Goal: Information Seeking & Learning: Learn about a topic

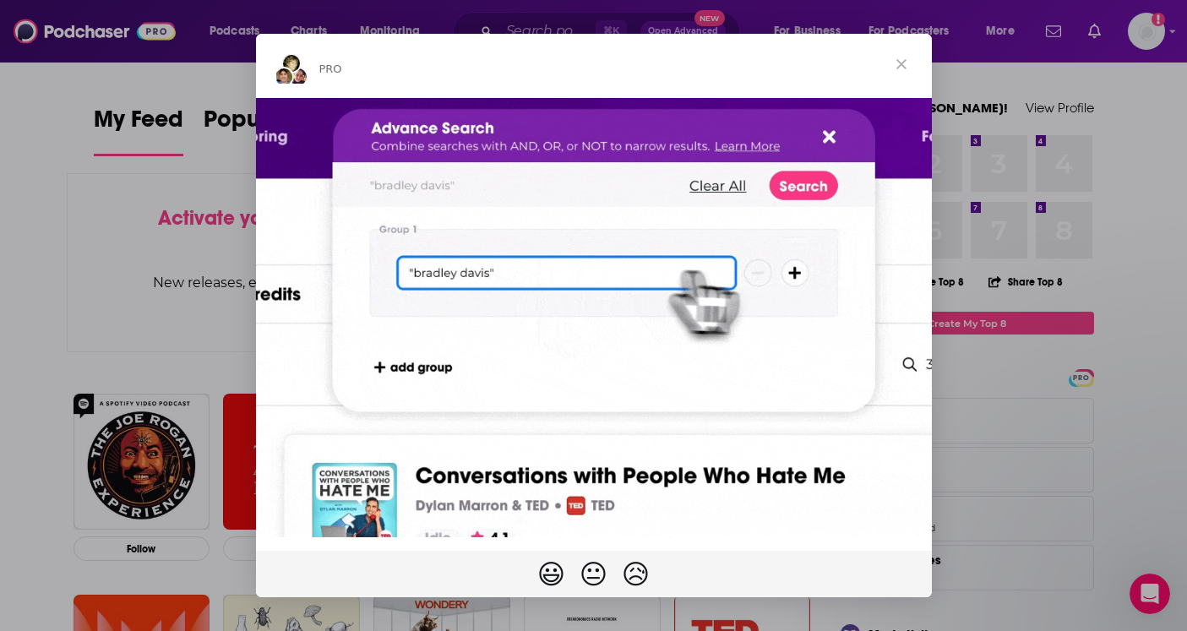
click at [903, 59] on span "Close" at bounding box center [901, 64] width 61 height 61
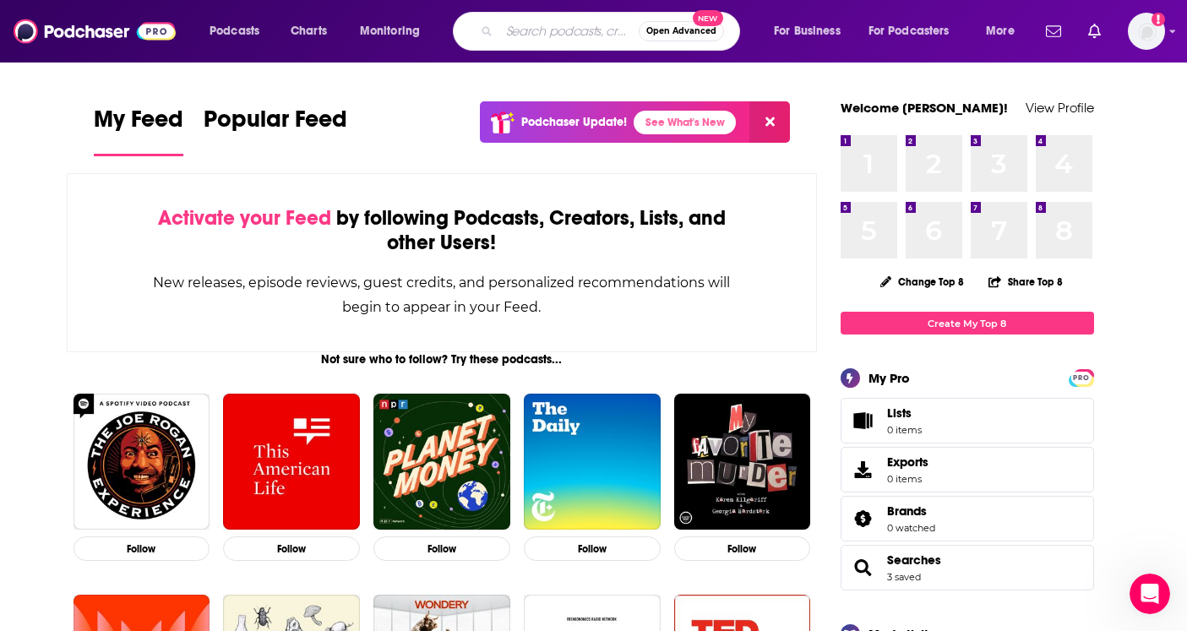
click at [539, 30] on input "Search podcasts, credits, & more..." at bounding box center [568, 31] width 139 height 27
type input "[PERSON_NAME]"
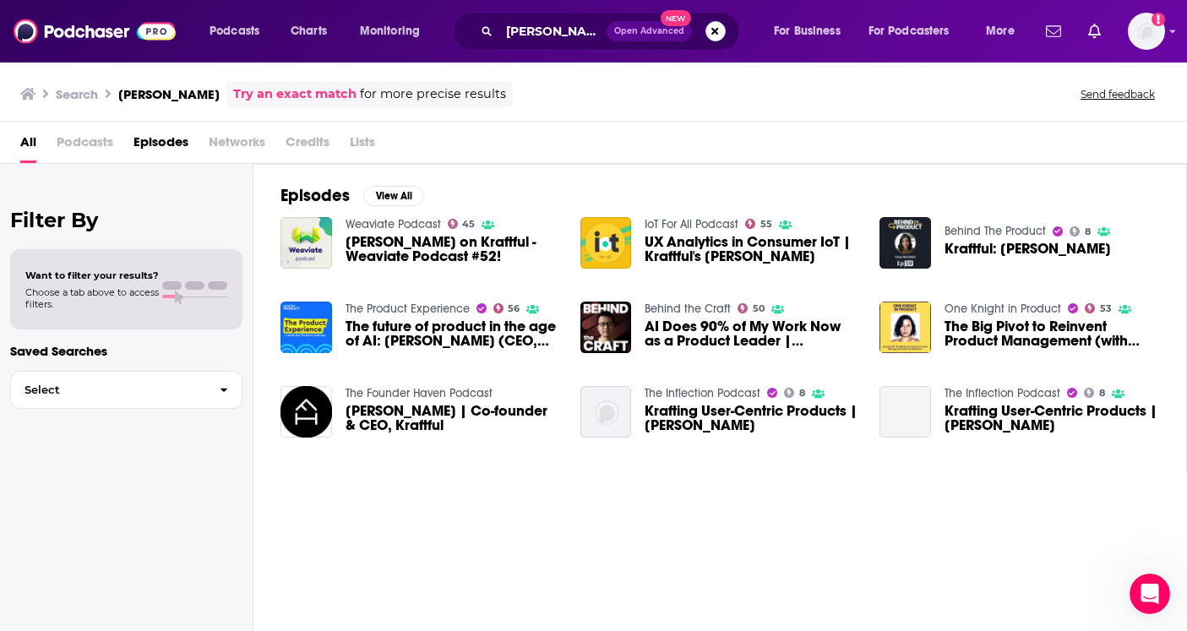
click at [715, 33] on button "Search podcasts, credits, & more..." at bounding box center [715, 31] width 20 height 20
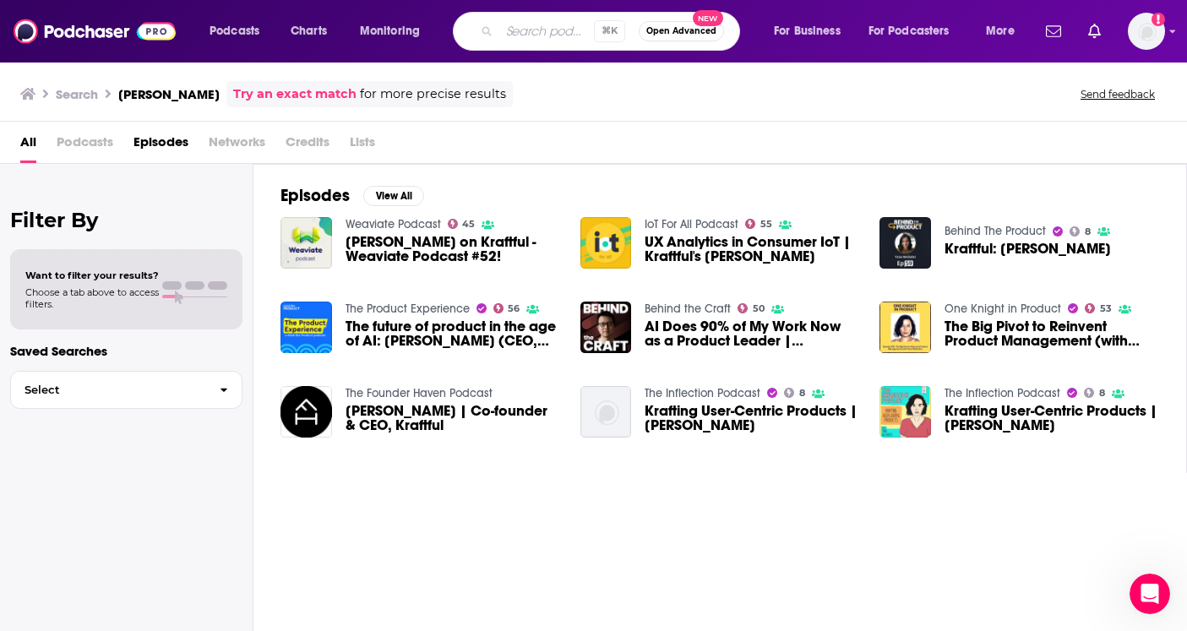
click at [606, 148] on div "All Podcasts Episodes Networks Credits Lists" at bounding box center [596, 145] width 1153 height 35
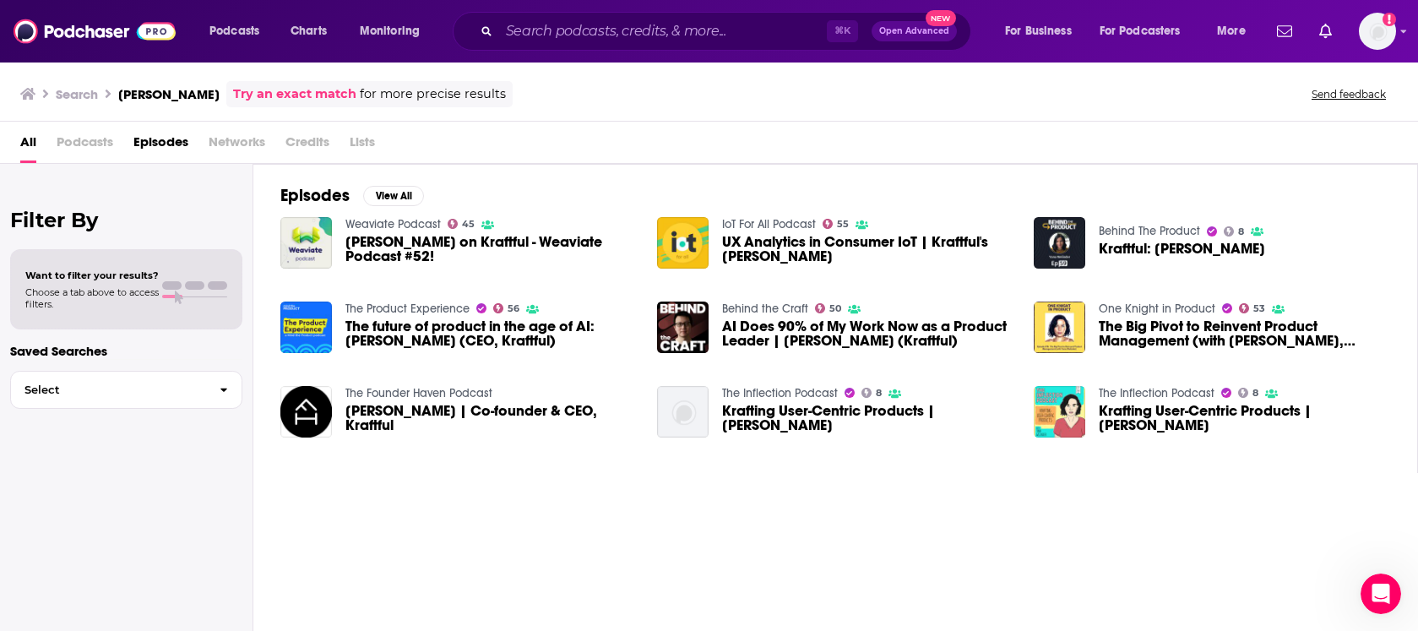
click at [1125, 245] on span "Kraftful: [PERSON_NAME]" at bounding box center [1182, 249] width 166 height 14
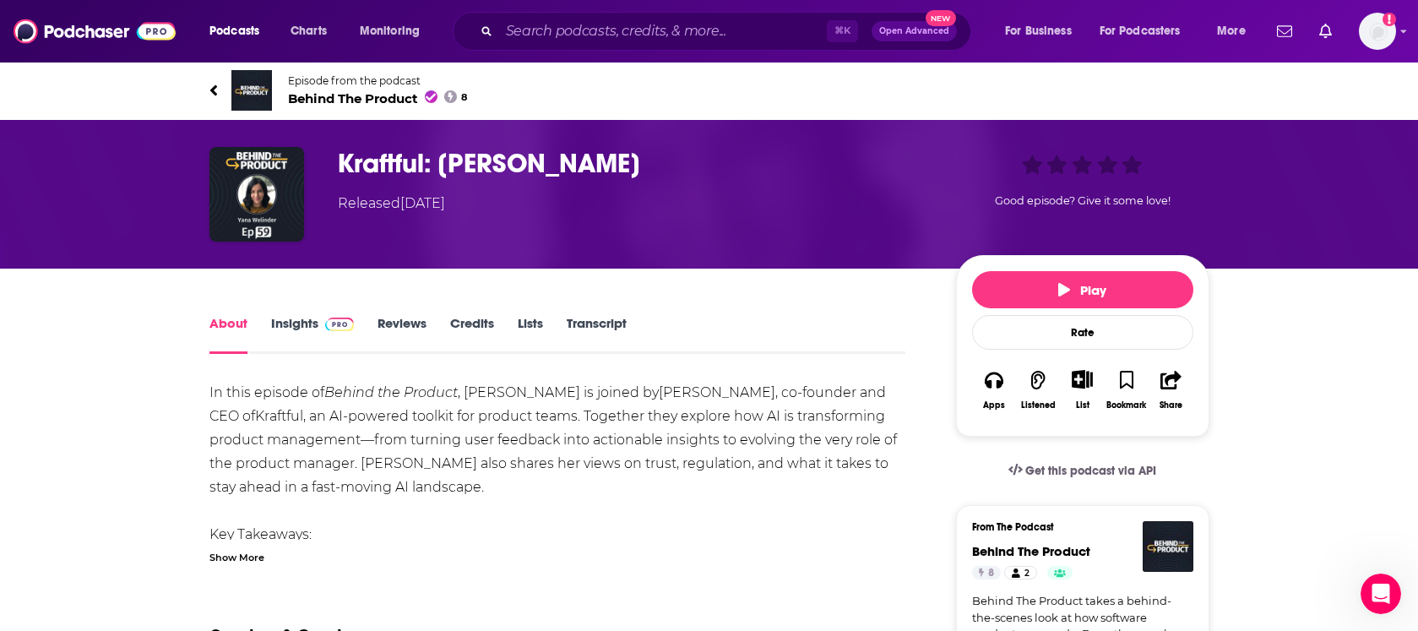
click at [608, 317] on link "Transcript" at bounding box center [597, 334] width 60 height 39
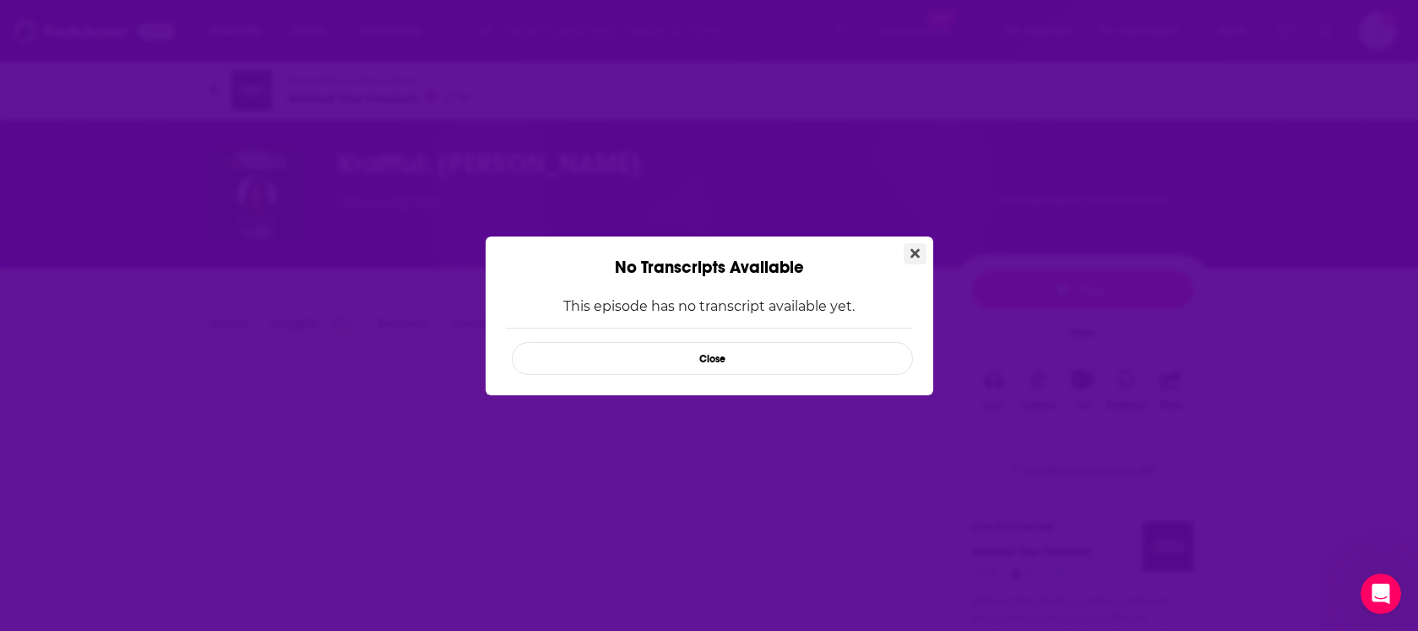
click at [911, 250] on icon "Close" at bounding box center [914, 252] width 9 height 9
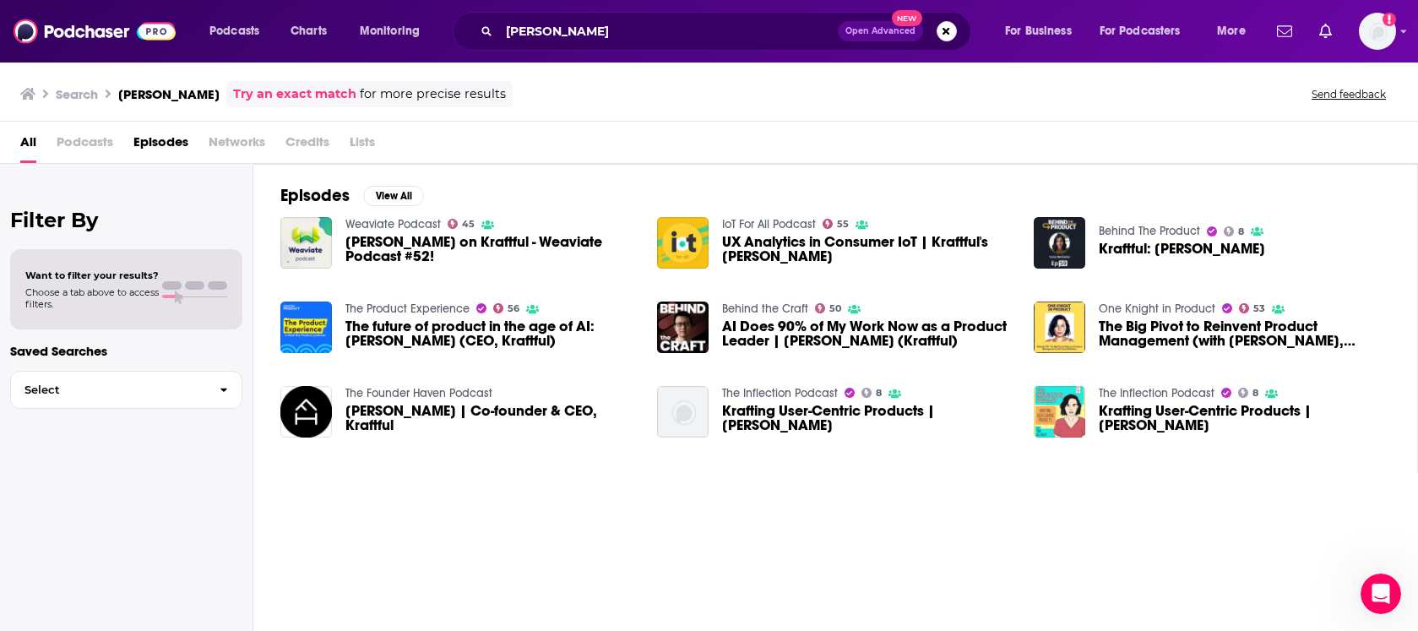
click at [416, 331] on span "The future of product in the age of AI: [PERSON_NAME] (CEO, Kraftful)" at bounding box center [490, 333] width 291 height 29
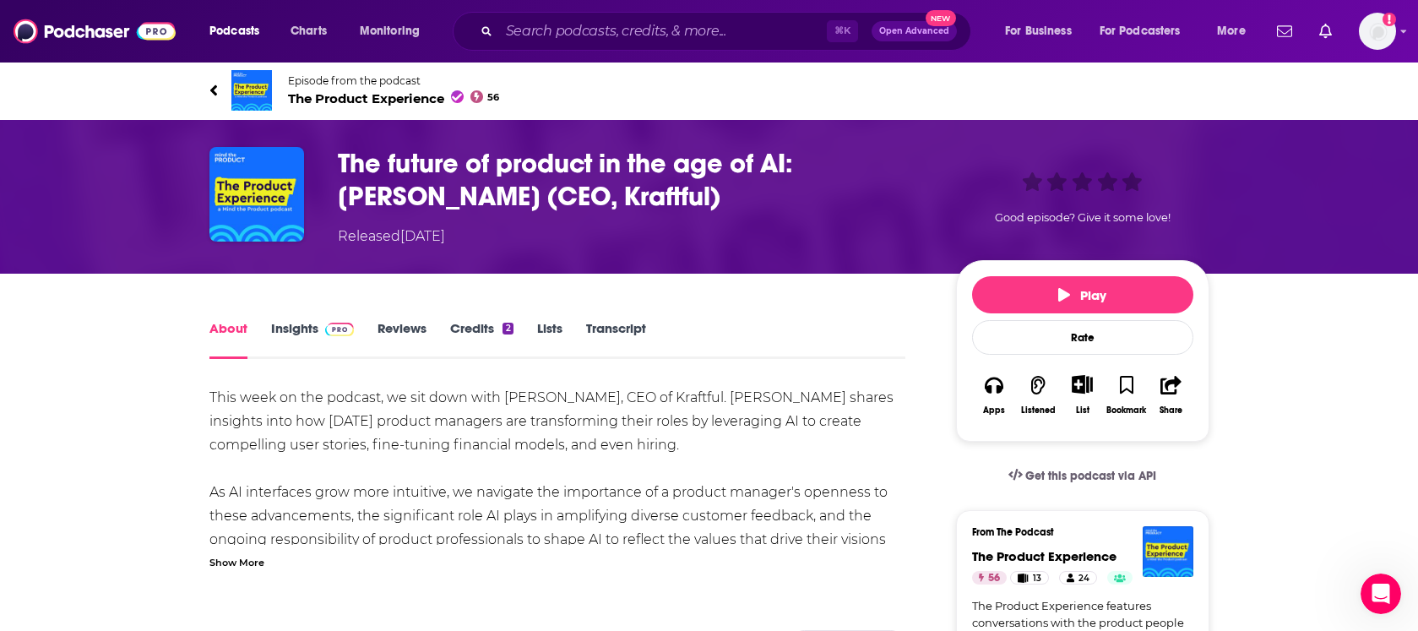
click at [615, 331] on link "Transcript" at bounding box center [616, 339] width 60 height 39
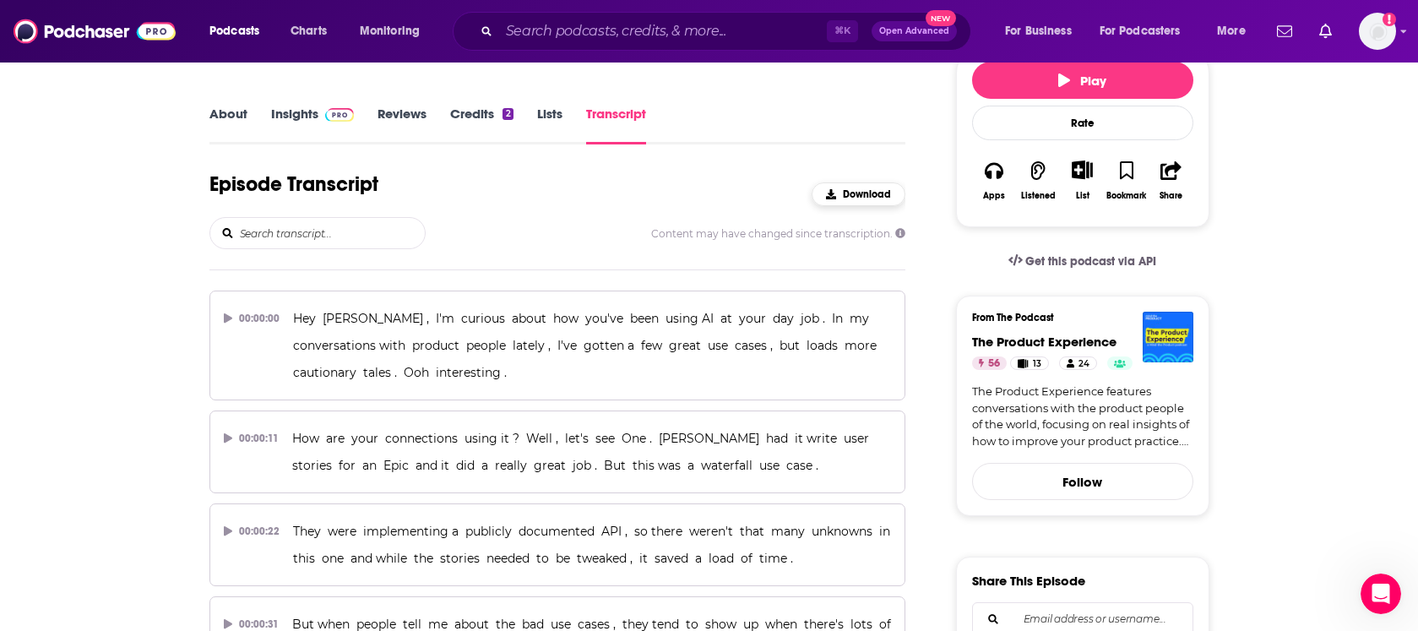
click at [851, 194] on span "Download" at bounding box center [867, 194] width 48 height 12
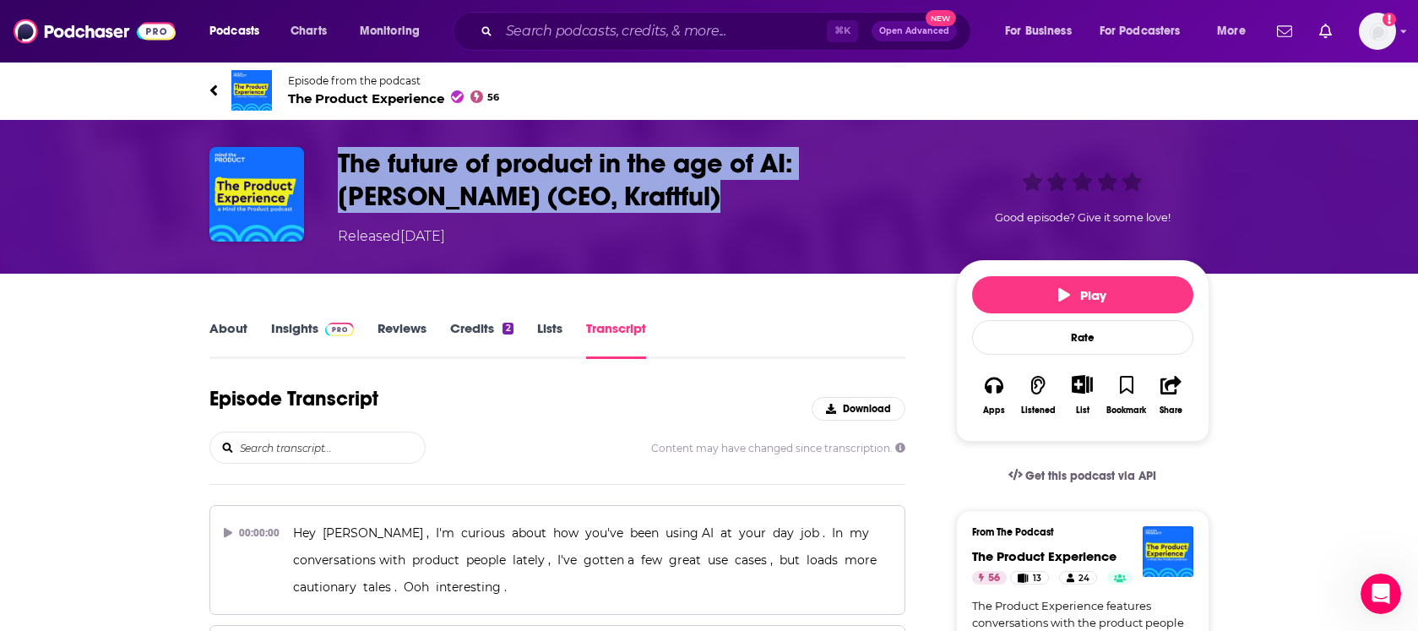
drag, startPoint x: 667, startPoint y: 194, endPoint x: 337, endPoint y: 168, distance: 331.3
click at [338, 168] on h3 "The future of product in the age of AI: [PERSON_NAME] (CEO, Kraftful)" at bounding box center [633, 180] width 591 height 66
copy h3 "The future of product in the age of AI: [PERSON_NAME] (CEO, Kraftful)"
click at [1083, 294] on span "Play" at bounding box center [1082, 295] width 48 height 16
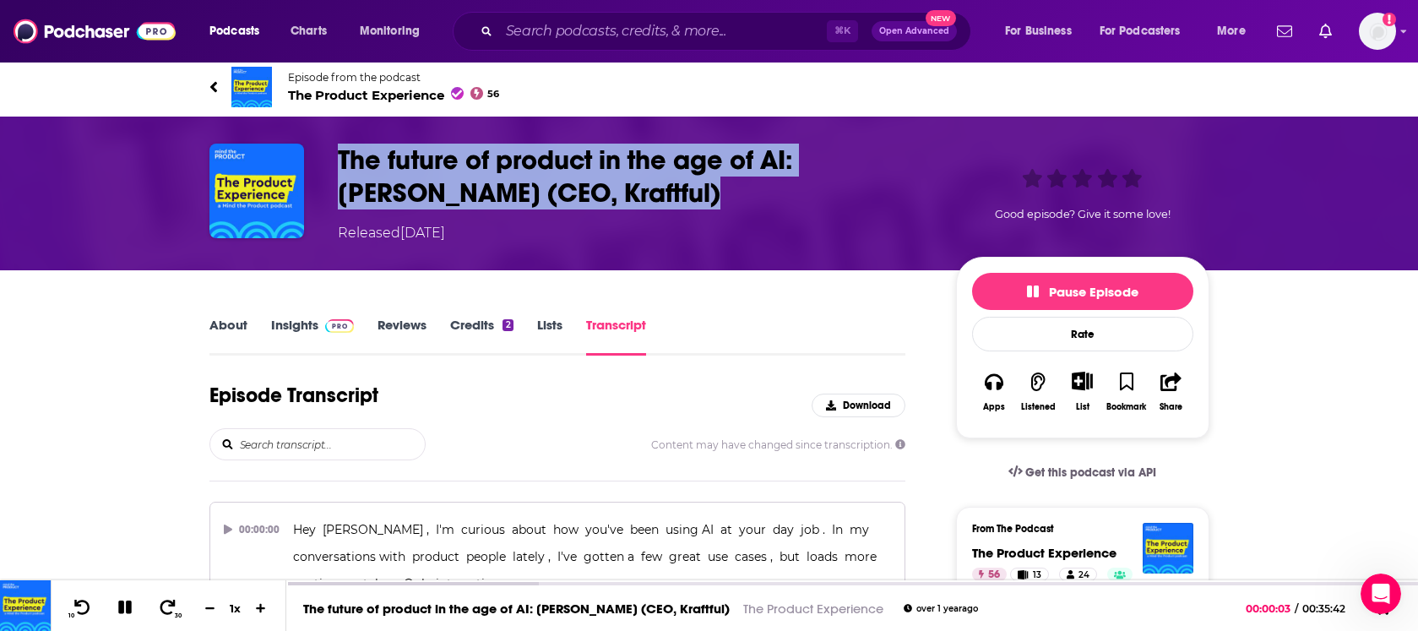
scroll to position [3, 0]
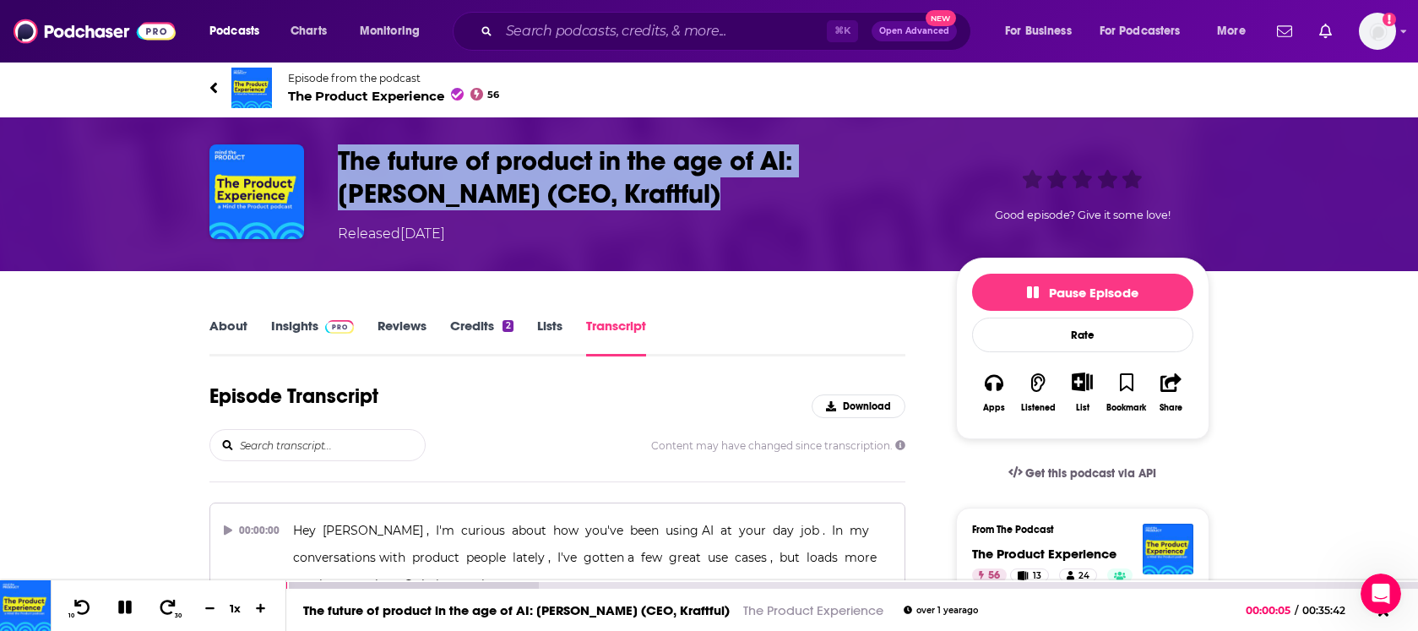
click at [233, 606] on div "1 x" at bounding box center [235, 608] width 29 height 14
click at [259, 609] on icon at bounding box center [261, 607] width 14 height 11
click at [259, 609] on icon at bounding box center [261, 608] width 10 height 10
click at [260, 609] on icon at bounding box center [261, 608] width 10 height 10
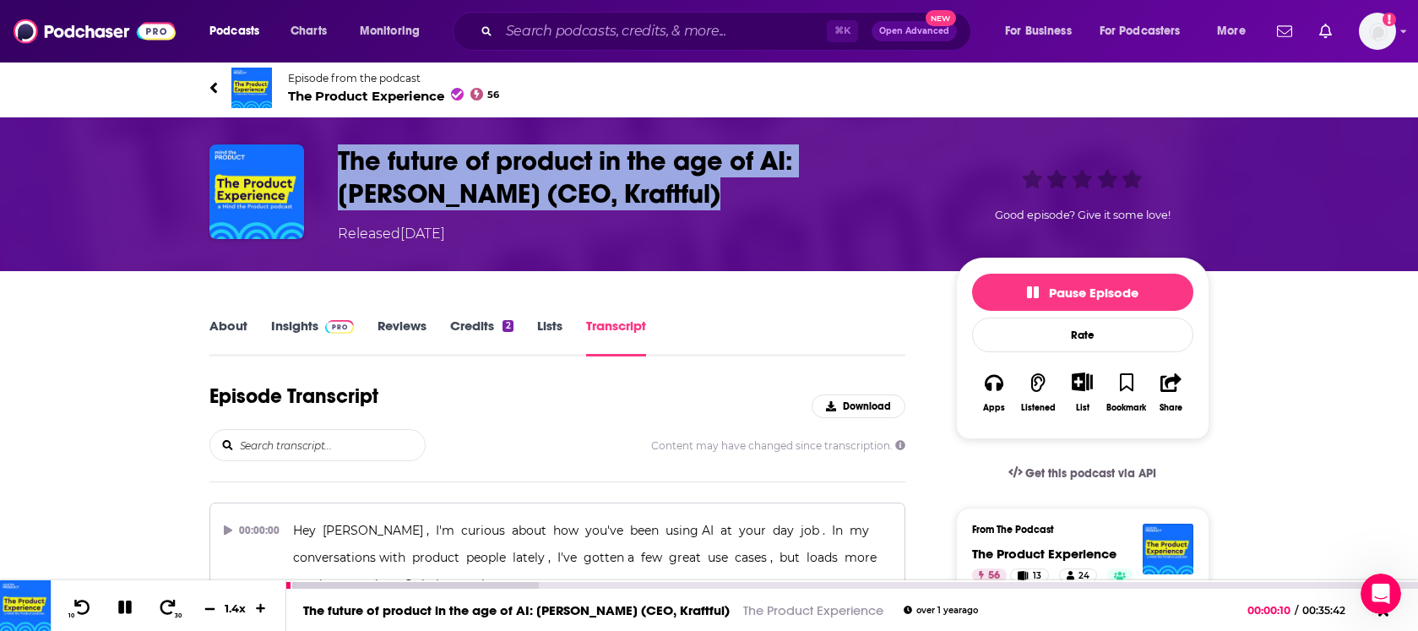
click at [210, 607] on icon at bounding box center [209, 608] width 10 height 2
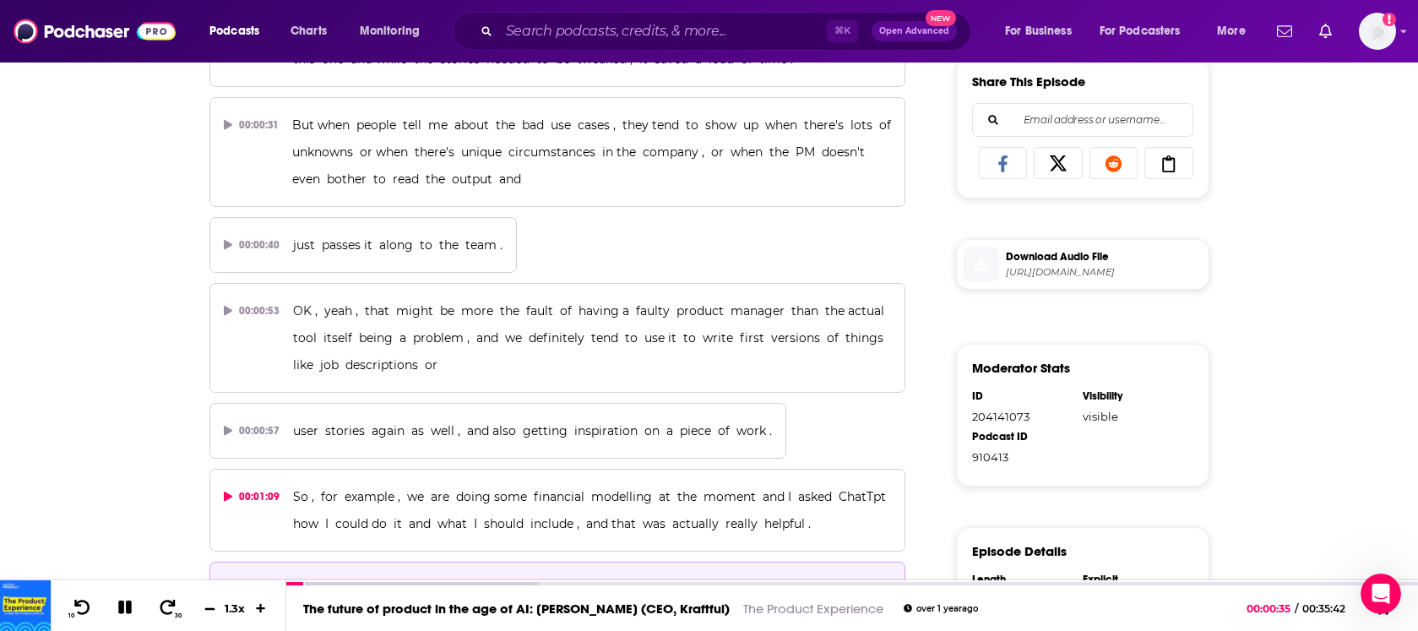
scroll to position [756, 0]
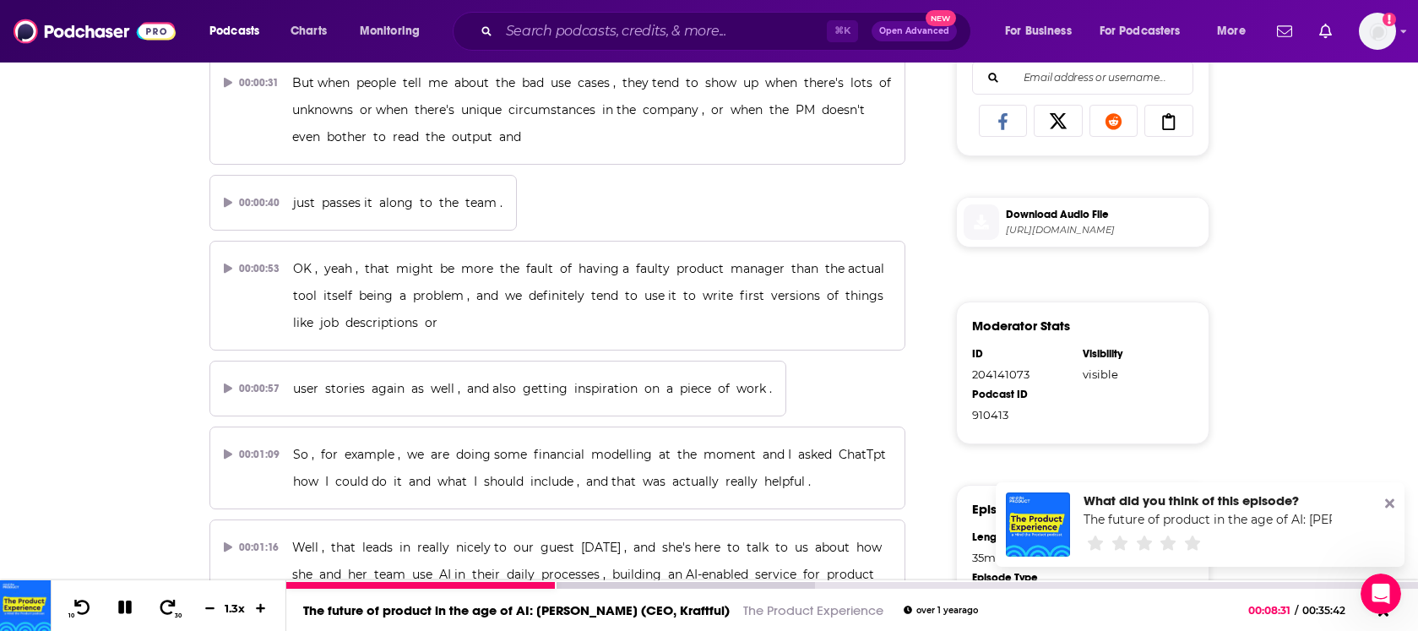
click at [126, 607] on icon at bounding box center [125, 607] width 14 height 14
click at [496, 583] on div at bounding box center [420, 585] width 269 height 7
click at [123, 614] on icon at bounding box center [124, 607] width 21 height 17
click at [212, 610] on icon at bounding box center [210, 607] width 14 height 11
click at [210, 610] on icon at bounding box center [210, 607] width 14 height 11
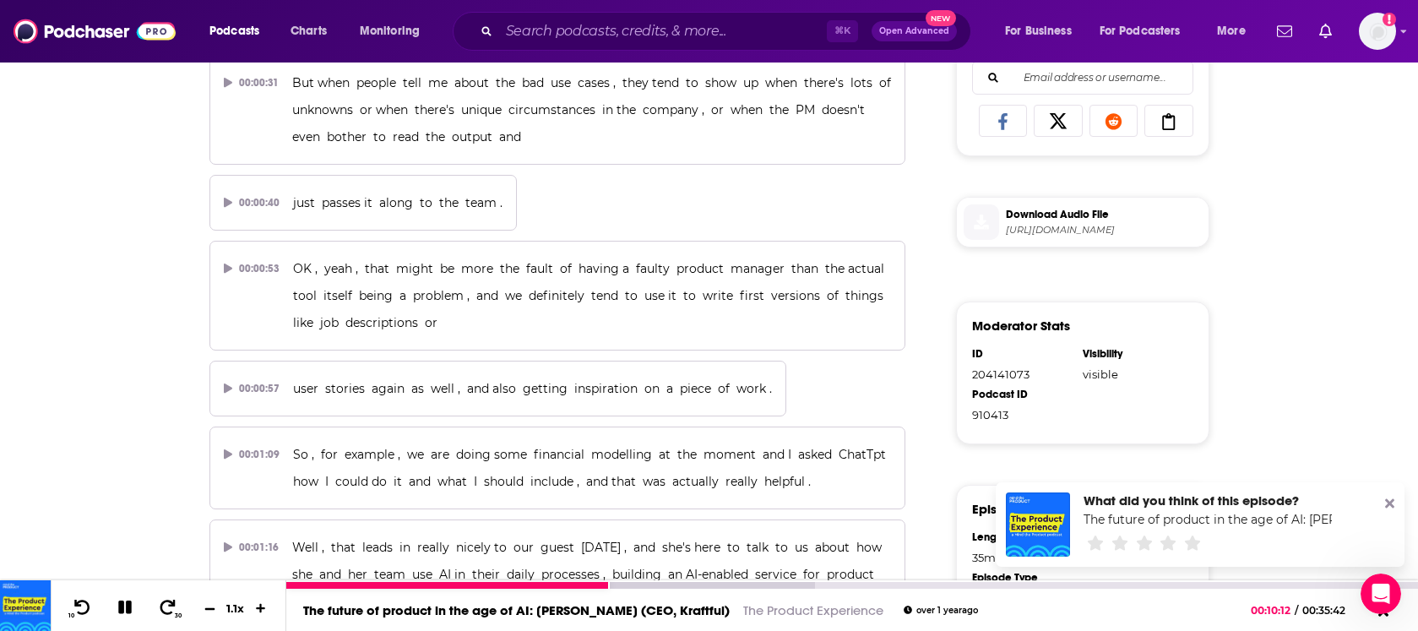
click at [210, 610] on icon at bounding box center [210, 607] width 14 height 11
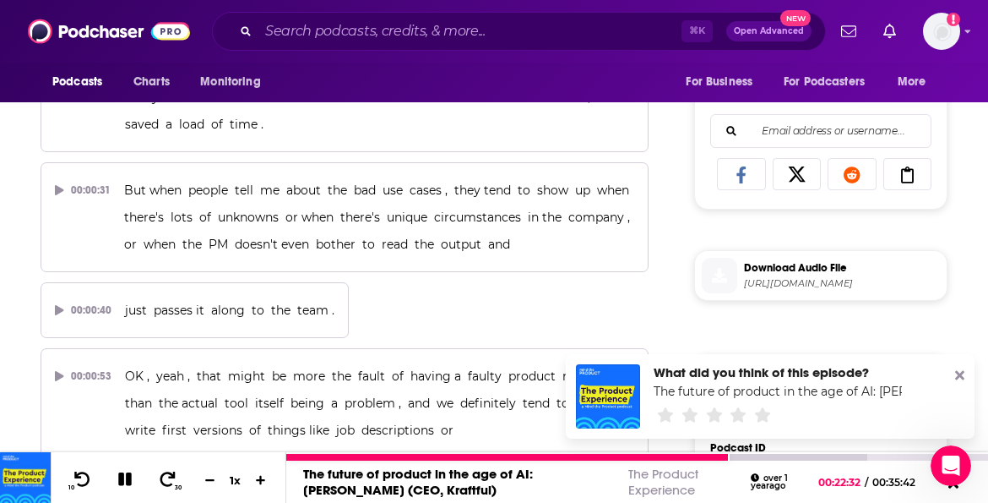
click at [121, 477] on icon at bounding box center [125, 479] width 14 height 14
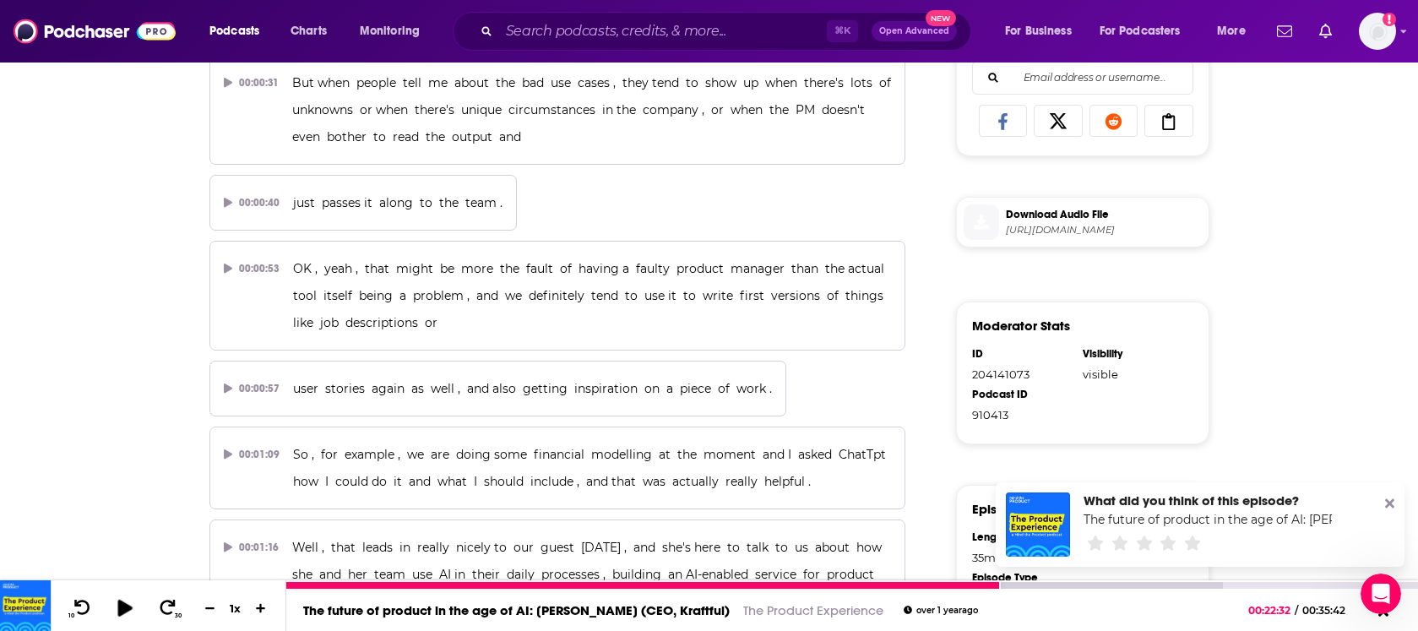
click at [128, 611] on icon at bounding box center [124, 607] width 21 height 17
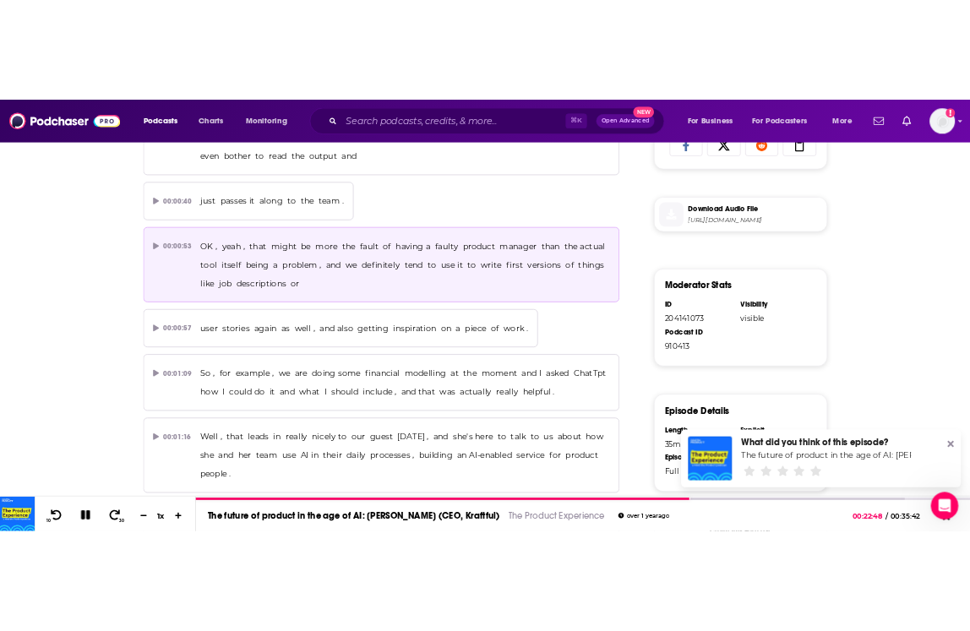
scroll to position [841, 0]
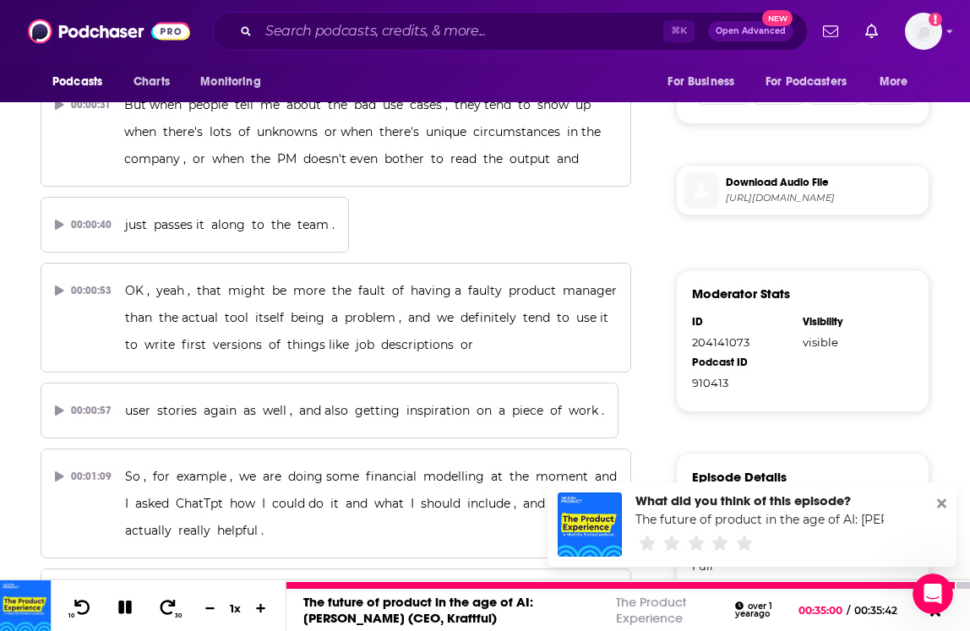
click at [129, 609] on icon at bounding box center [125, 607] width 14 height 14
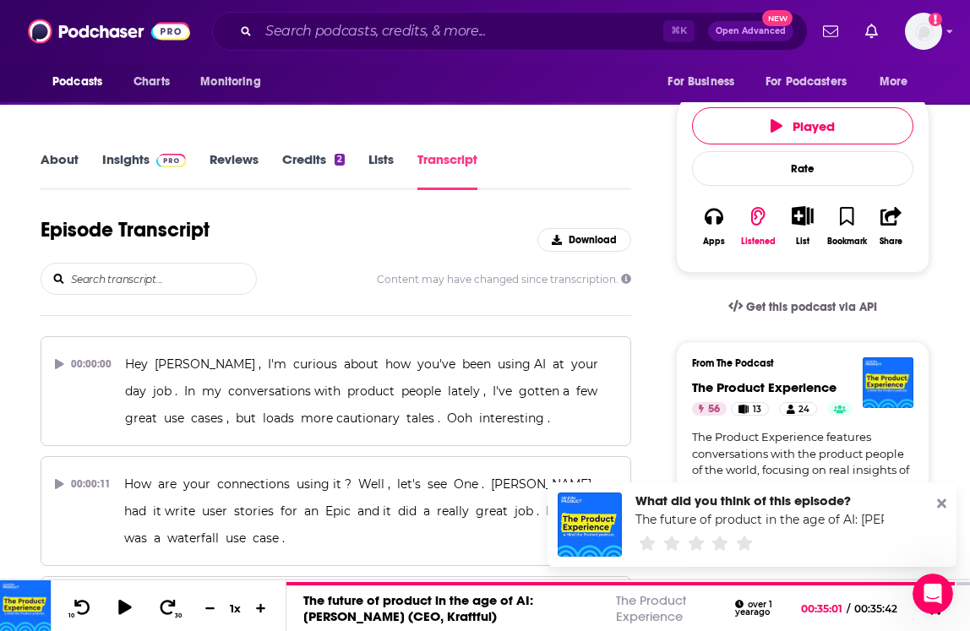
scroll to position [0, 0]
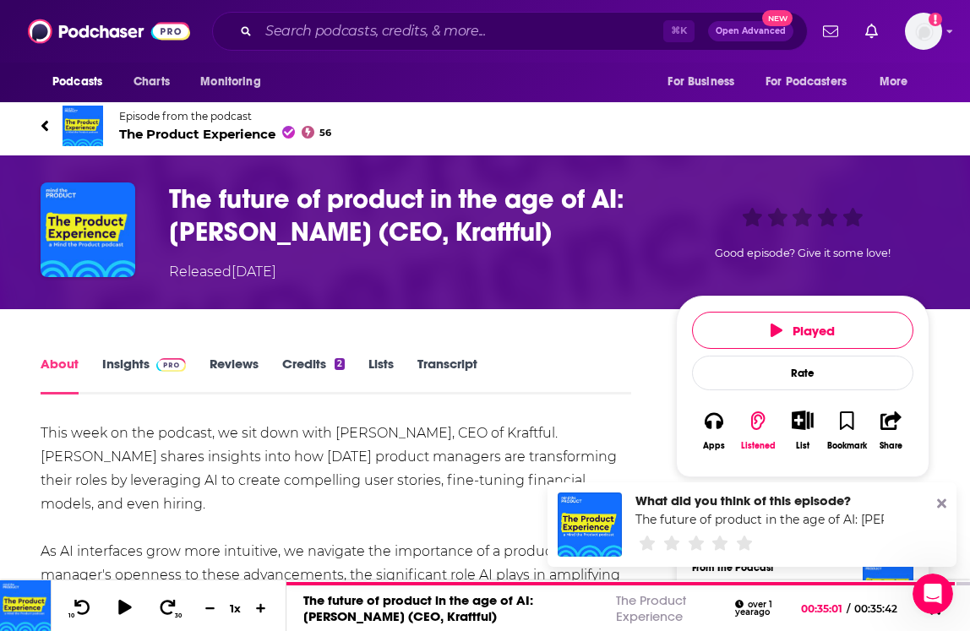
click at [48, 126] on icon at bounding box center [45, 125] width 8 height 17
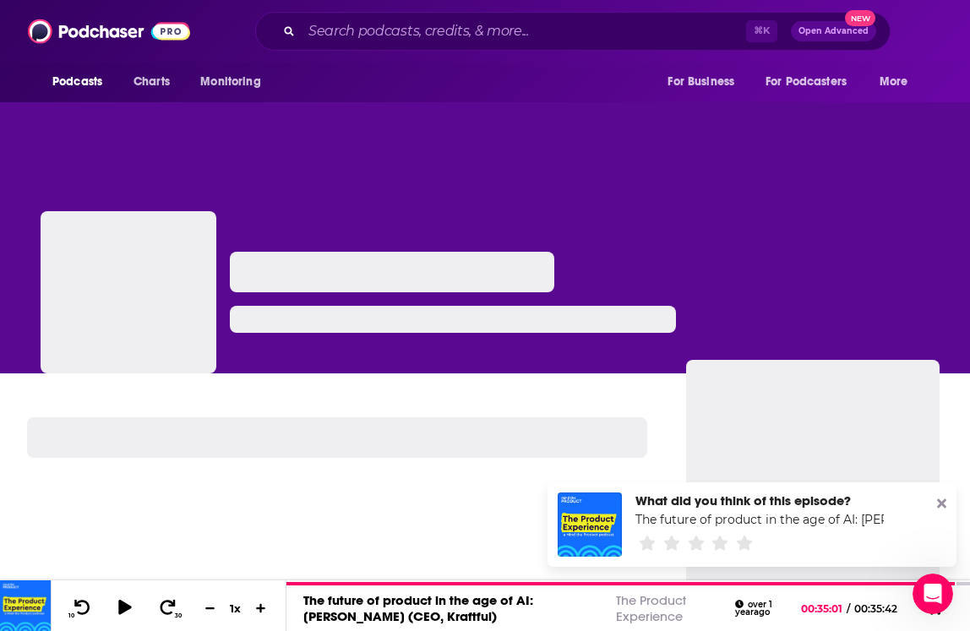
scroll to position [17, 0]
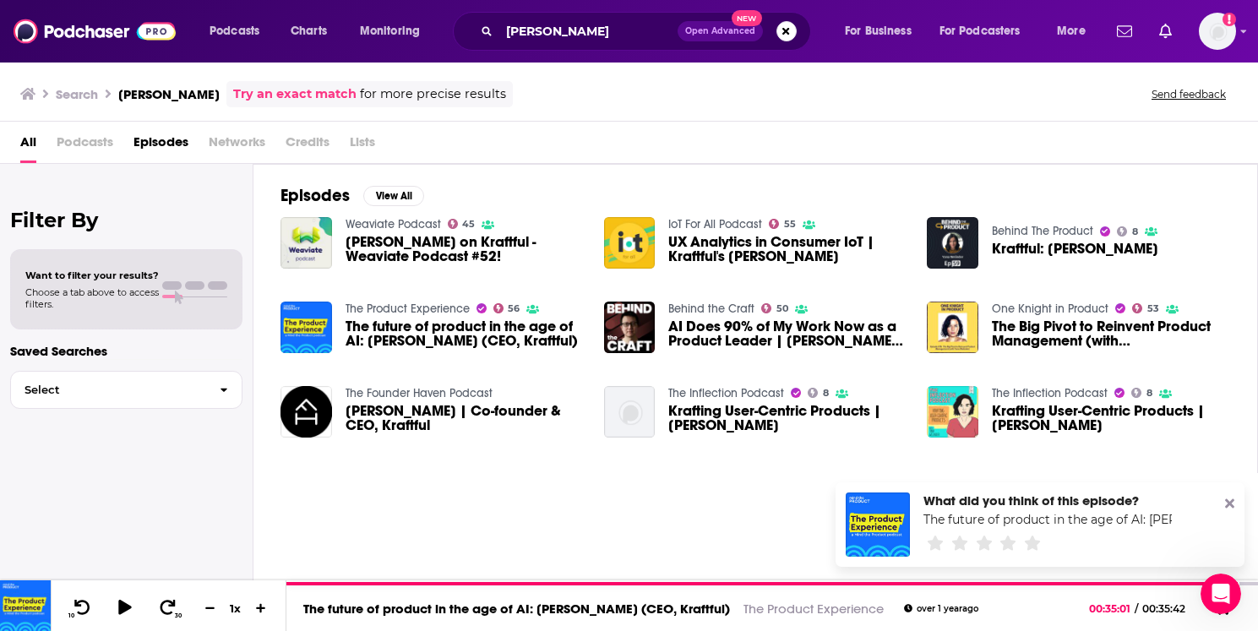
click at [394, 416] on span "[PERSON_NAME] | Co-founder & CEO, Kraftful" at bounding box center [464, 418] width 238 height 29
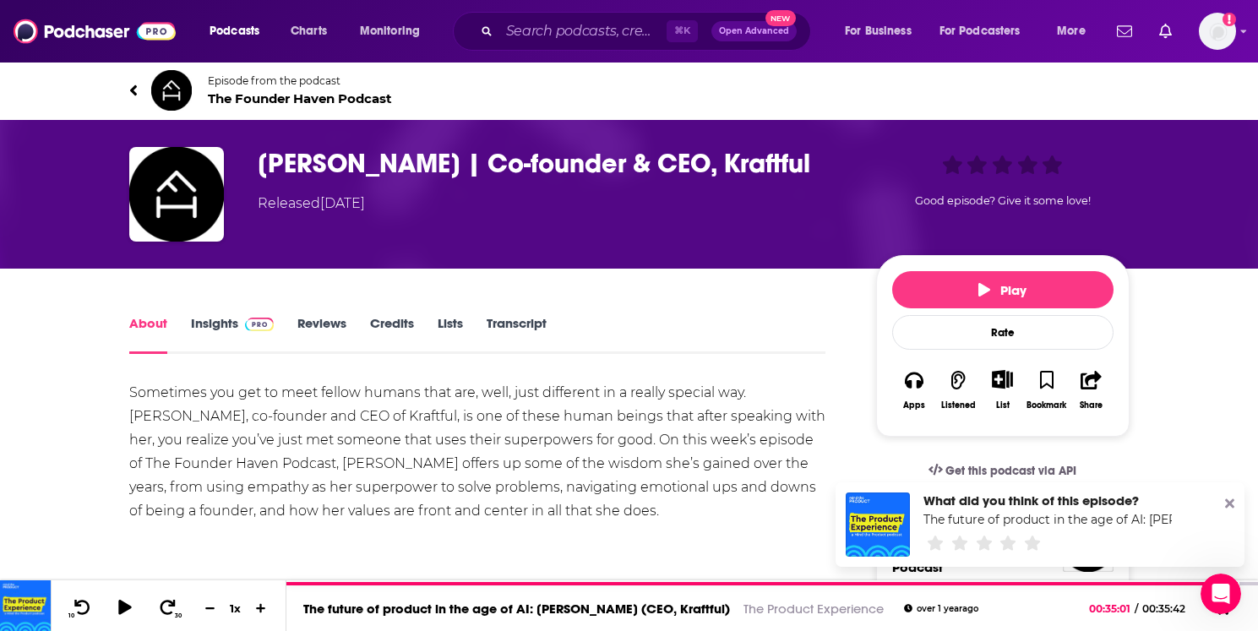
scroll to position [11, 0]
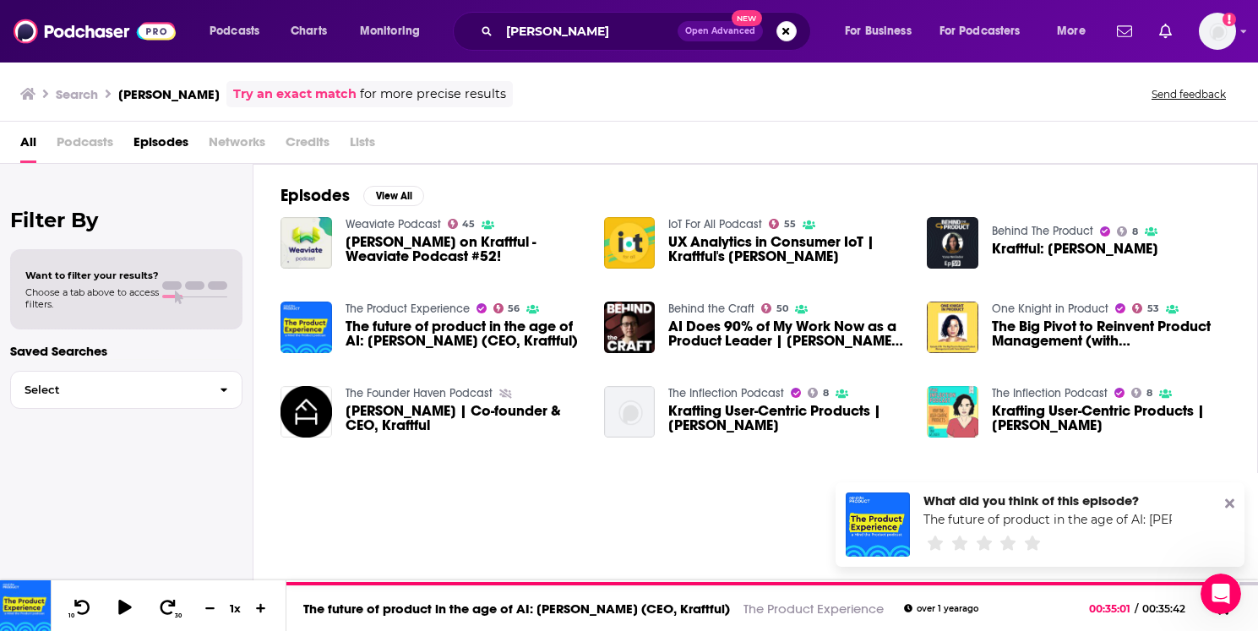
click at [1058, 334] on span "The Big Pivot to Reinvent Product Management (with [PERSON_NAME], Founder & CEO…" at bounding box center [1111, 333] width 238 height 29
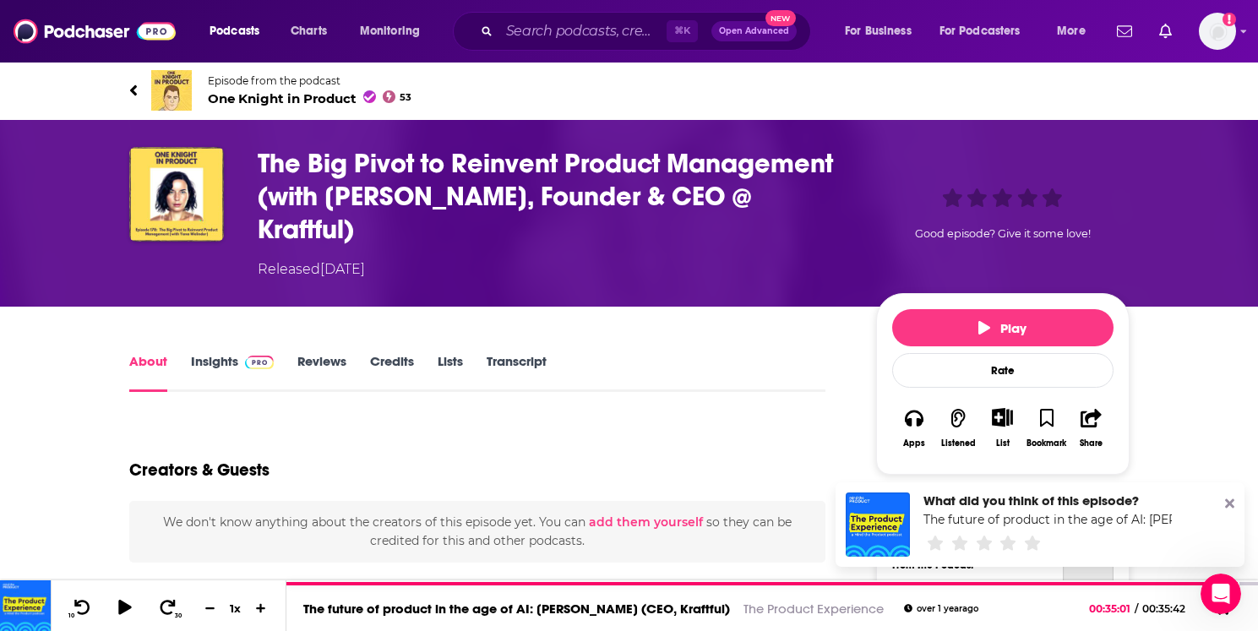
click at [524, 353] on link "Transcript" at bounding box center [516, 372] width 60 height 39
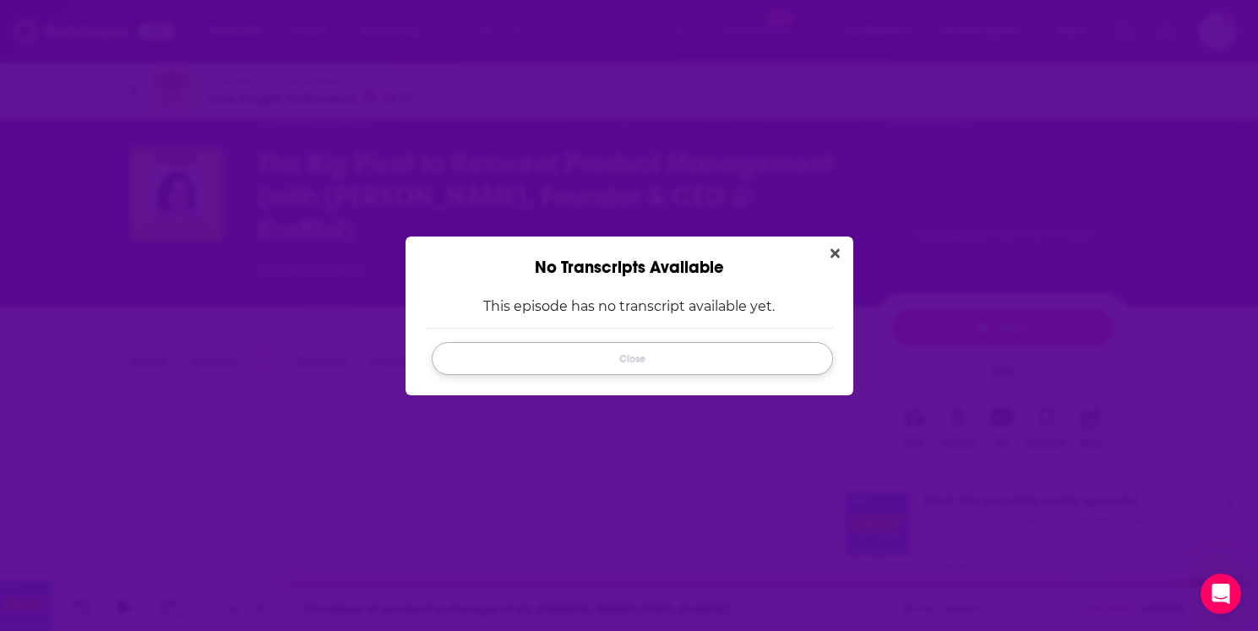
click at [685, 366] on button "Close" at bounding box center [632, 358] width 400 height 33
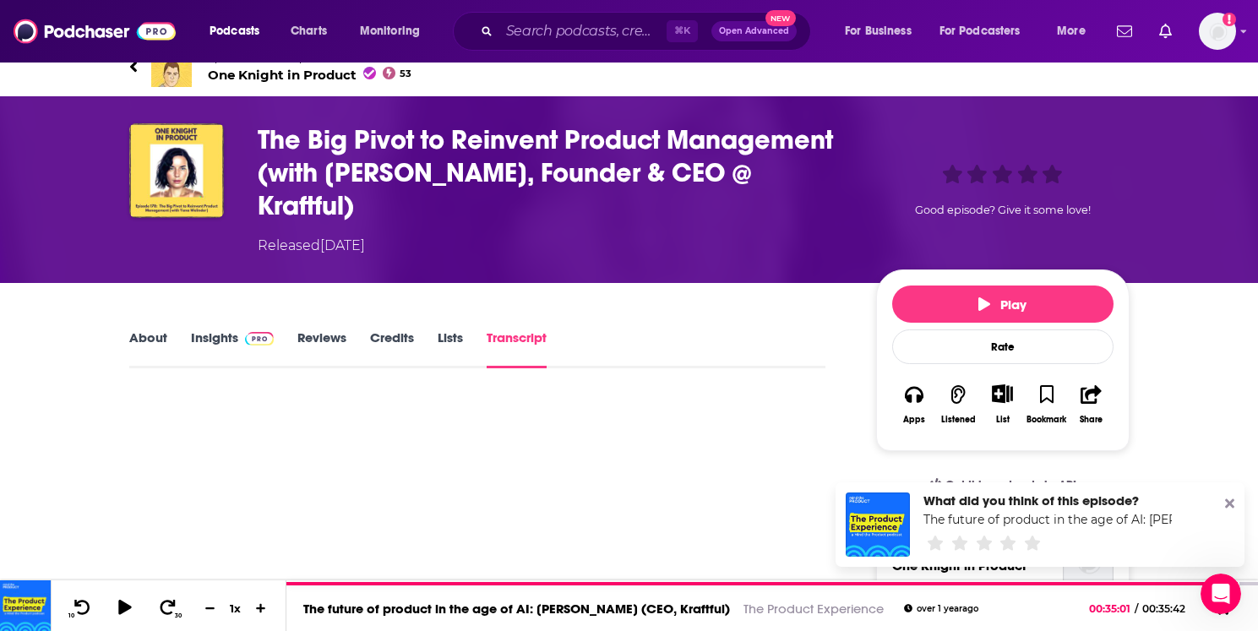
scroll to position [60, 0]
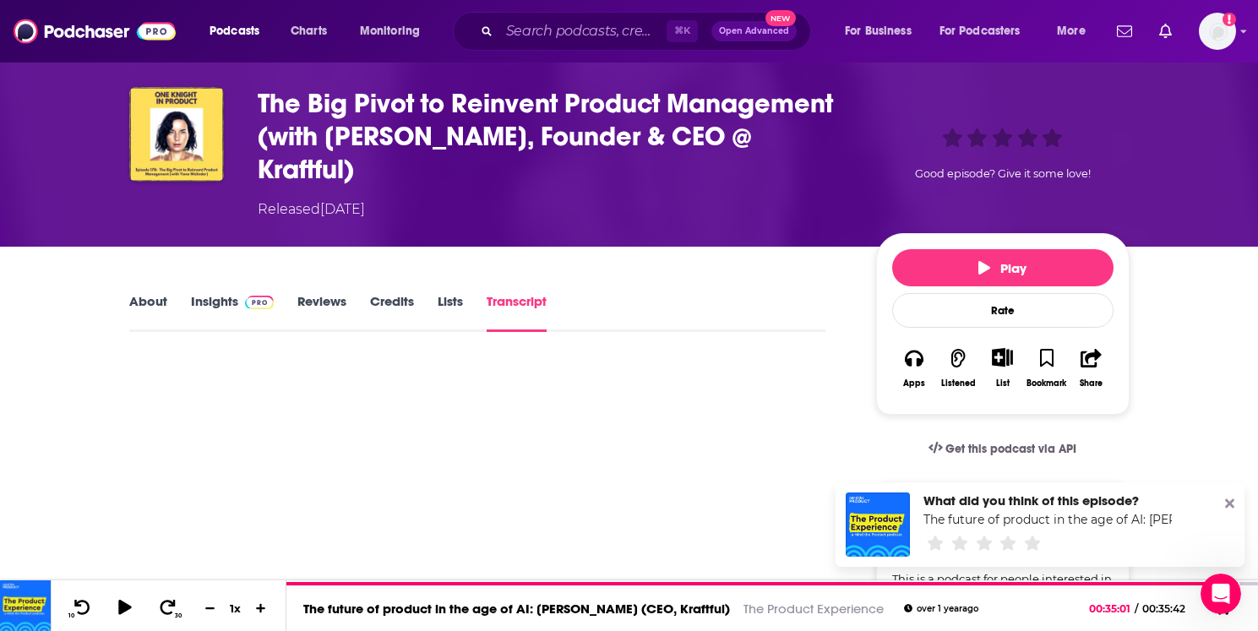
click at [152, 293] on link "About" at bounding box center [148, 312] width 38 height 39
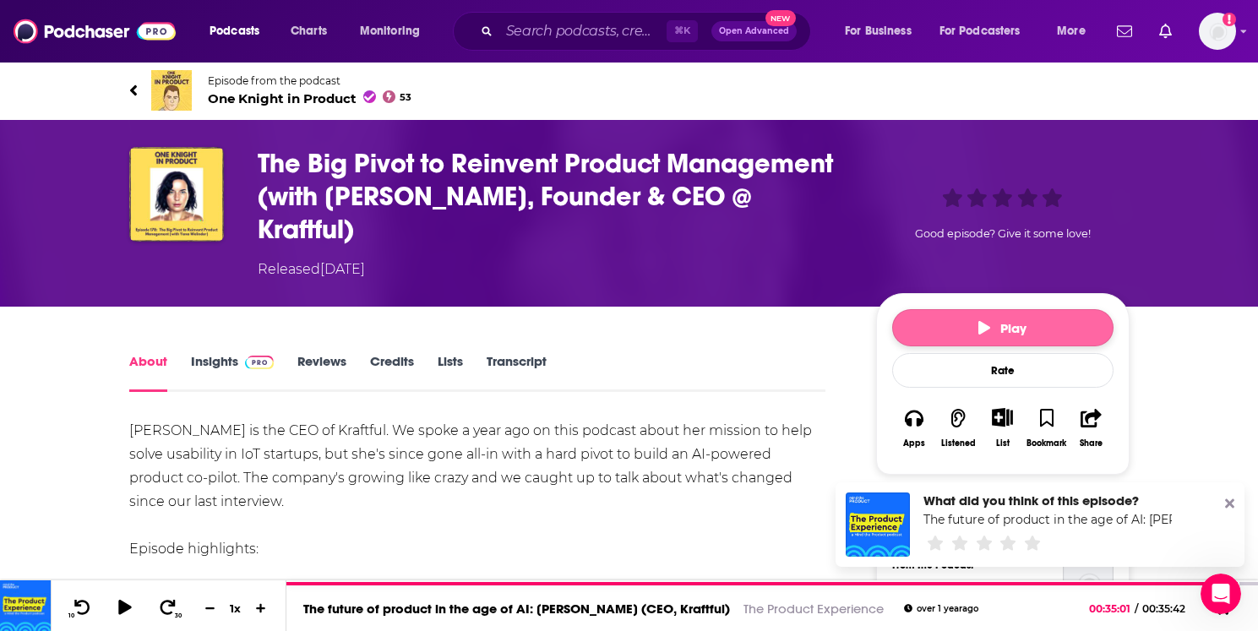
click at [948, 309] on button "Play" at bounding box center [1002, 327] width 221 height 37
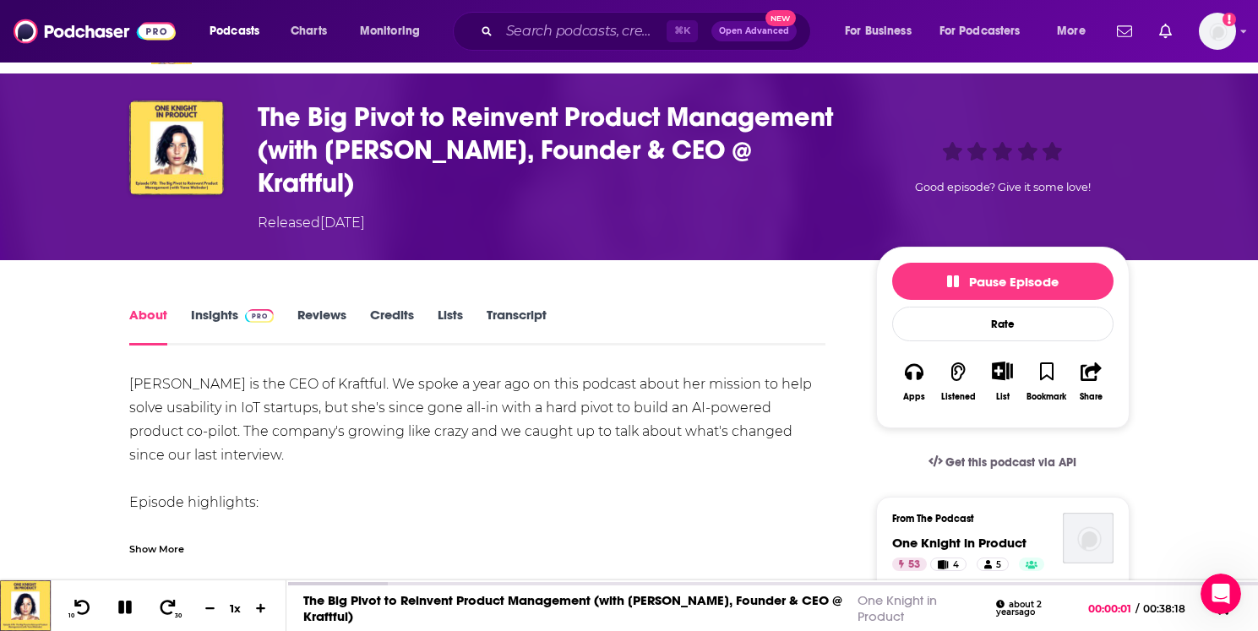
scroll to position [48, 0]
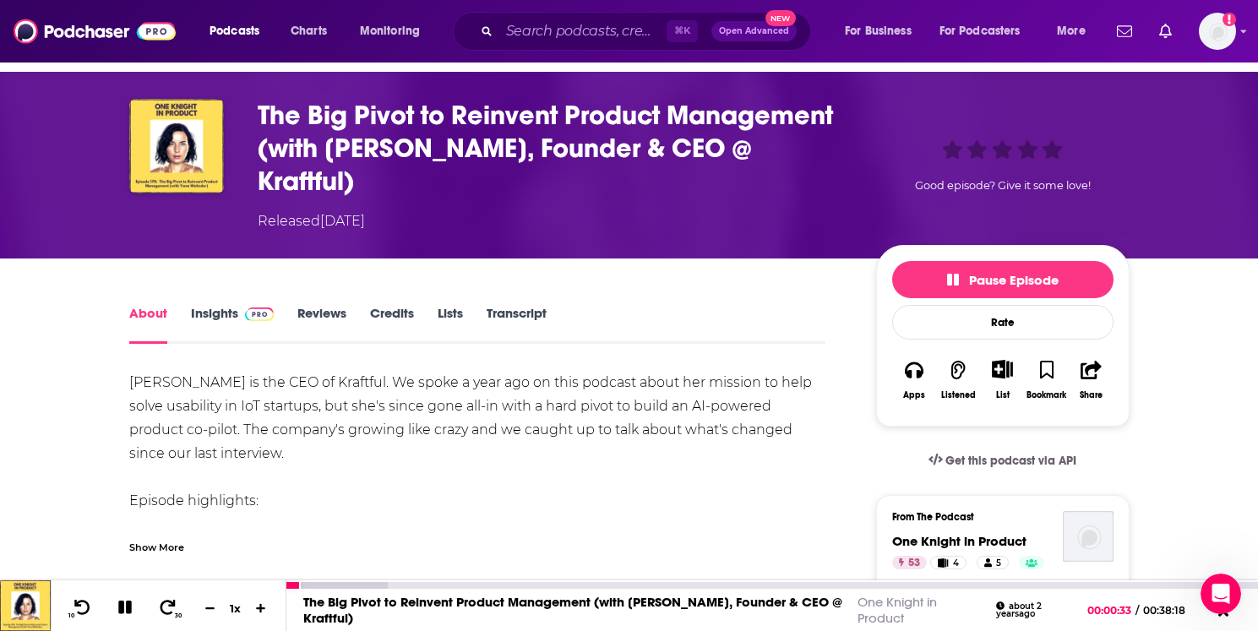
click at [123, 610] on icon at bounding box center [125, 607] width 14 height 14
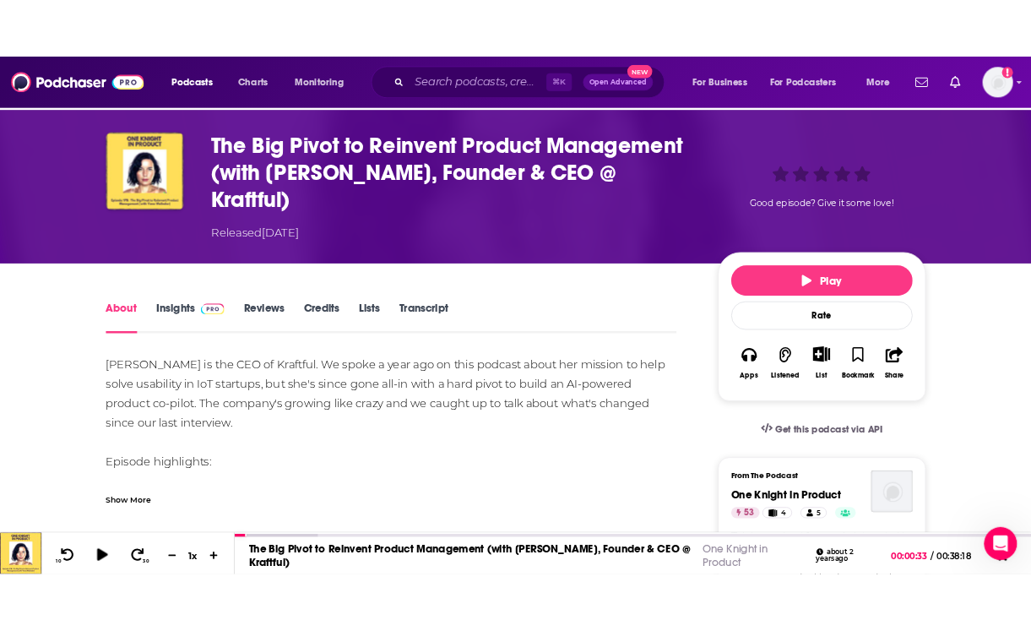
scroll to position [73, 0]
